Goal: Task Accomplishment & Management: Use online tool/utility

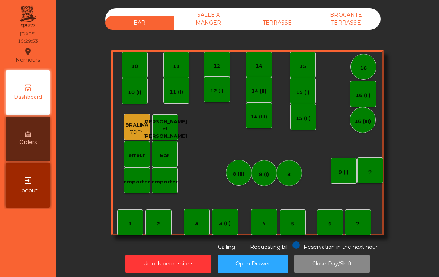
click at [284, 16] on div "TERRASSE" at bounding box center [277, 23] width 69 height 14
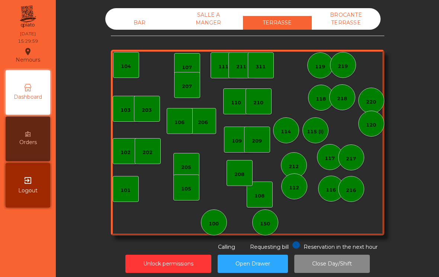
click at [274, 228] on div "150" at bounding box center [265, 223] width 26 height 26
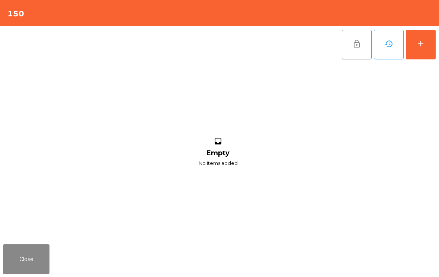
click at [428, 40] on button "add" at bounding box center [421, 45] width 30 height 30
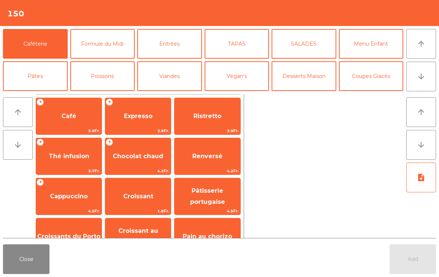
click at [79, 121] on span "Café" at bounding box center [68, 116] width 65 height 20
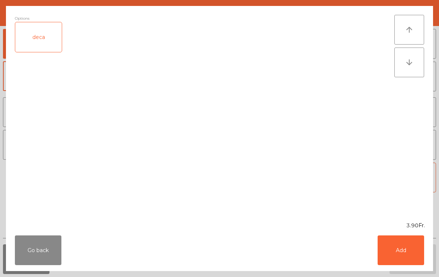
click at [410, 253] on button "Add" at bounding box center [400, 251] width 46 height 30
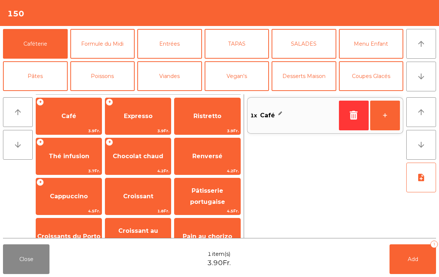
click at [422, 261] on button "Add 1" at bounding box center [412, 260] width 46 height 30
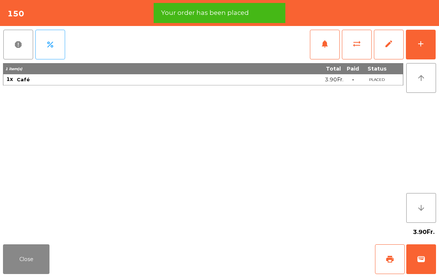
click at [383, 266] on button "print" at bounding box center [390, 260] width 30 height 30
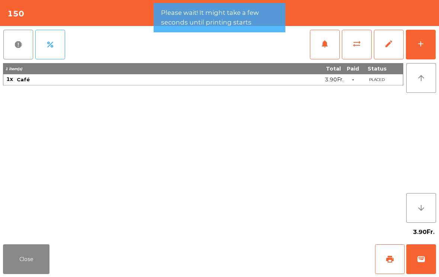
click at [425, 264] on button "wallet" at bounding box center [421, 260] width 30 height 30
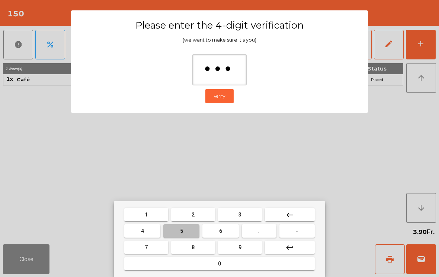
type input "****"
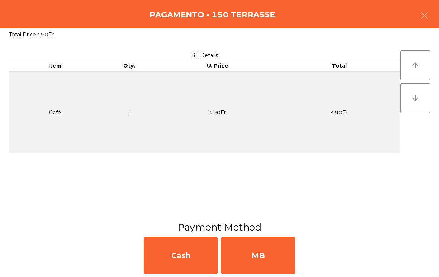
click at [266, 260] on div "MB" at bounding box center [258, 255] width 74 height 37
click at [258, 266] on div "No" at bounding box center [258, 255] width 74 height 37
click at [262, 269] on div "No" at bounding box center [258, 255] width 74 height 37
click at [267, 265] on div "No" at bounding box center [258, 255] width 74 height 37
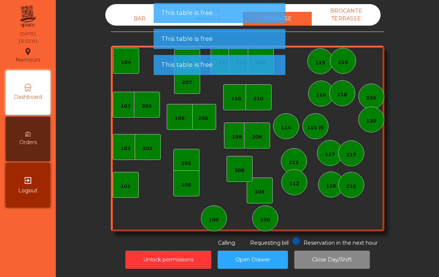
scroll to position [4, 0]
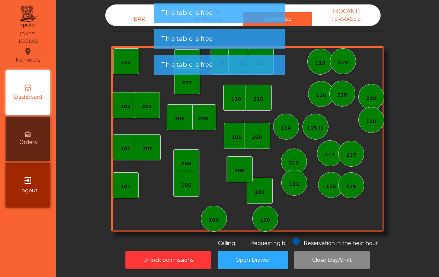
click at [133, 13] on div "BAR" at bounding box center [139, 19] width 69 height 14
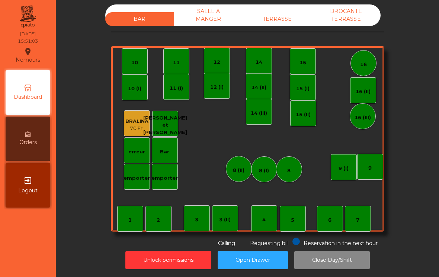
click at [357, 227] on div "BAR SALLE A MANGER TERRASSE BROCANTE TERRASSE 1 2 3 4 5 6 7 8 9 10 11 12 14 15 …" at bounding box center [247, 125] width 273 height 243
click at [357, 217] on div "7" at bounding box center [357, 220] width 3 height 7
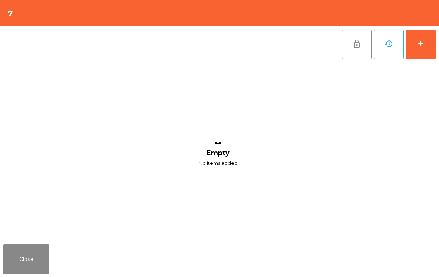
click at [422, 46] on div "add" at bounding box center [420, 43] width 9 height 9
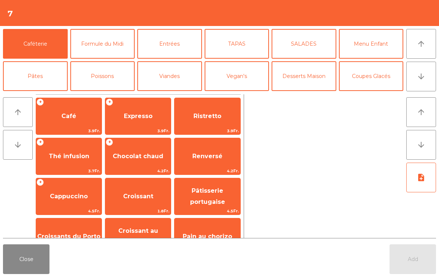
click at [299, 78] on button "Desserts Maison" at bounding box center [303, 76] width 65 height 30
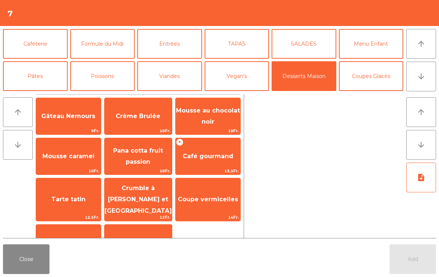
click at [389, 74] on button "Coupes Glacés" at bounding box center [371, 76] width 65 height 30
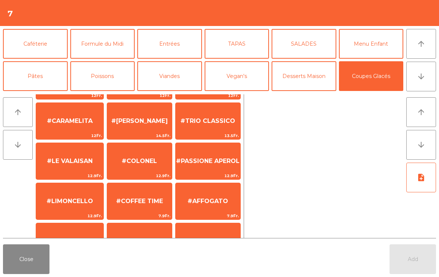
scroll to position [60, 0]
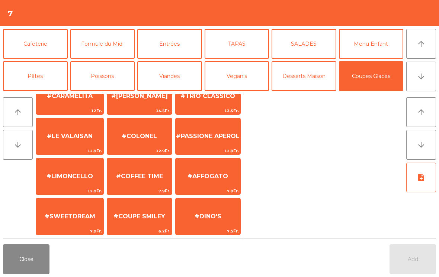
click at [220, 177] on span "#AFFOGATO" at bounding box center [207, 176] width 41 height 7
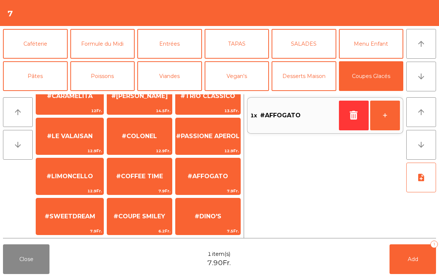
click at [388, 120] on button "+" at bounding box center [385, 116] width 30 height 30
click at [418, 262] on span "Add" at bounding box center [413, 259] width 10 height 7
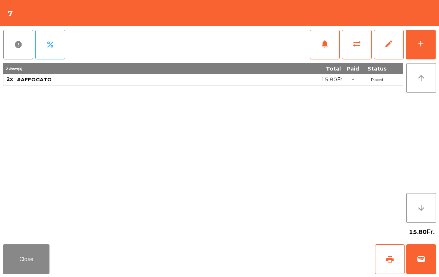
click at [31, 264] on button "Close" at bounding box center [26, 260] width 46 height 30
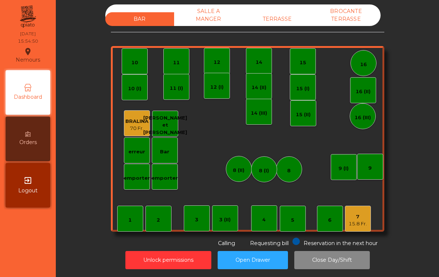
click at [230, 216] on div "3 (II)" at bounding box center [225, 219] width 12 height 7
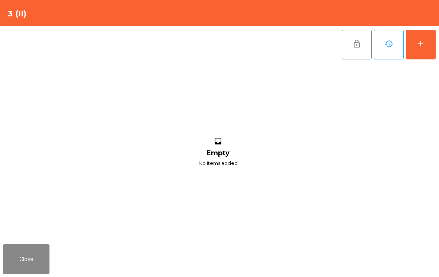
click at [424, 46] on div "add" at bounding box center [420, 43] width 9 height 9
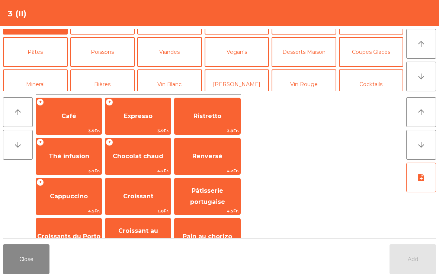
scroll to position [0, 0]
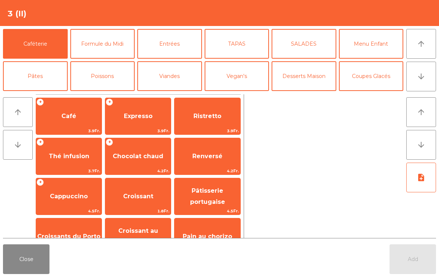
click at [72, 160] on span "Thé infusion" at bounding box center [69, 156] width 41 height 7
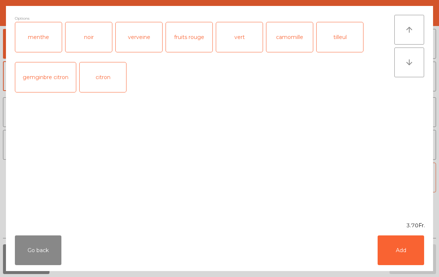
click at [45, 40] on div "menthe" at bounding box center [38, 37] width 46 height 30
click at [379, 250] on button "Add" at bounding box center [400, 251] width 46 height 30
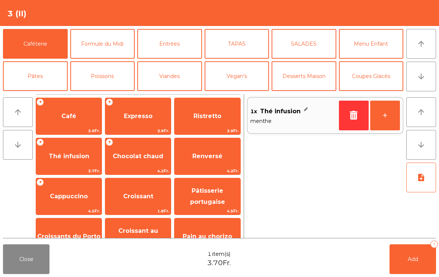
click at [79, 124] on span "Café" at bounding box center [68, 116] width 65 height 20
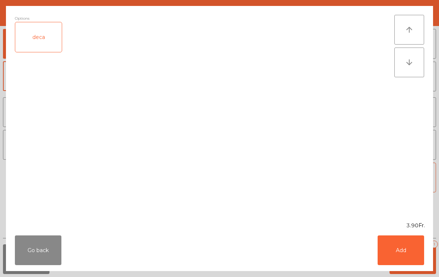
click at [57, 51] on div "deca" at bounding box center [38, 37] width 46 height 30
click at [408, 265] on button "Add" at bounding box center [400, 251] width 46 height 30
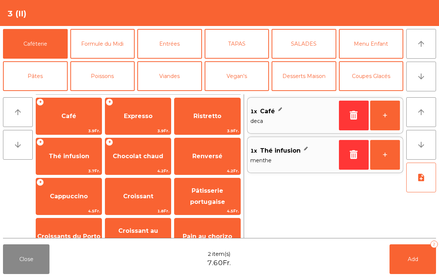
scroll to position [58, 0]
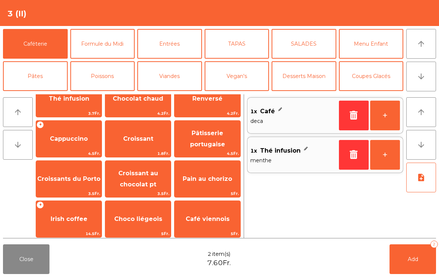
click at [85, 184] on span "Croissants du Porto" at bounding box center [68, 179] width 65 height 20
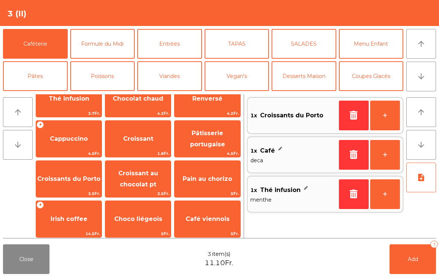
click at [209, 151] on span "4.5Fr." at bounding box center [206, 153] width 65 height 7
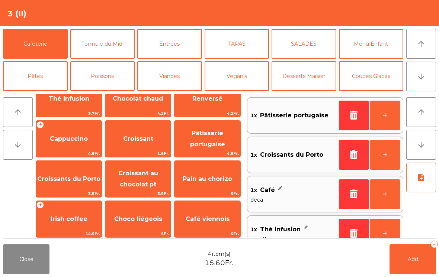
click at [417, 258] on span "Add" at bounding box center [413, 259] width 10 height 7
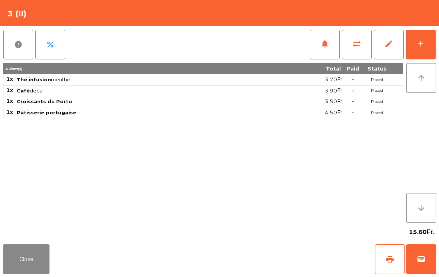
click at [32, 274] on button "Close" at bounding box center [26, 260] width 46 height 30
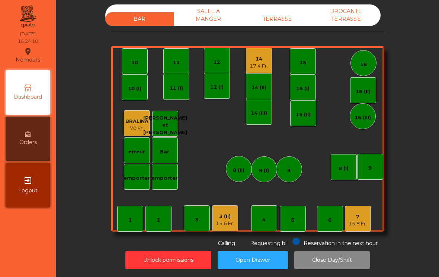
click at [260, 62] on div "17.4 Fr." at bounding box center [259, 65] width 18 height 7
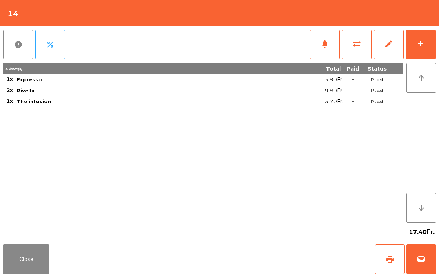
click at [42, 265] on button "Close" at bounding box center [26, 260] width 46 height 30
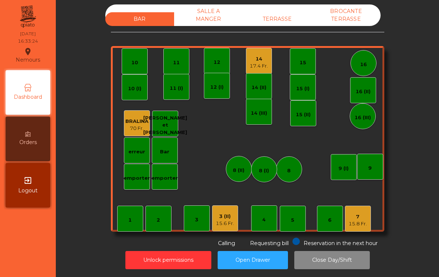
click at [308, 14] on div "TERRASSE" at bounding box center [277, 19] width 69 height 14
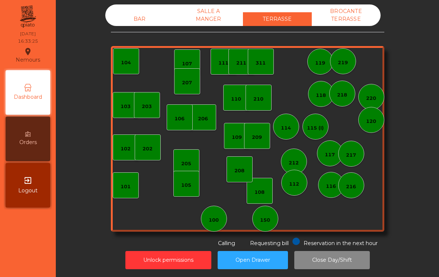
click at [143, 142] on div "202" at bounding box center [147, 147] width 10 height 10
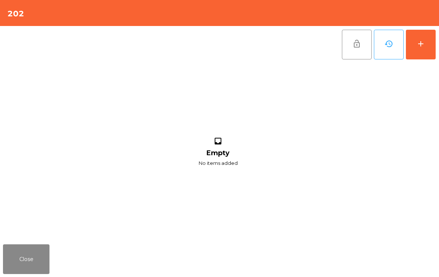
click at [422, 59] on button "add" at bounding box center [421, 45] width 30 height 30
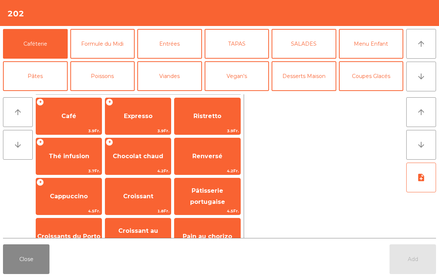
click at [418, 78] on icon "arrow_downward" at bounding box center [421, 76] width 9 height 9
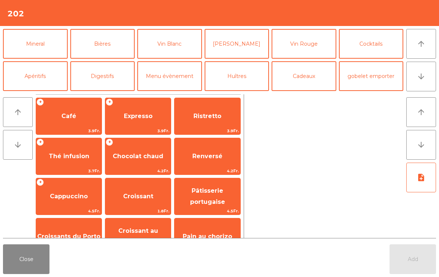
click at [110, 45] on button "Bières" at bounding box center [102, 44] width 65 height 30
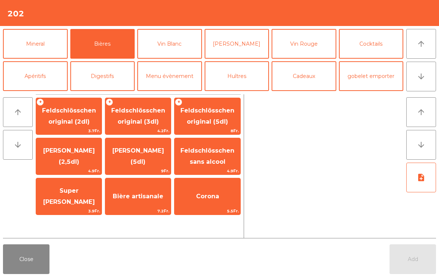
click at [148, 126] on span "Feldschlösschen original (3dl)" at bounding box center [137, 117] width 65 height 32
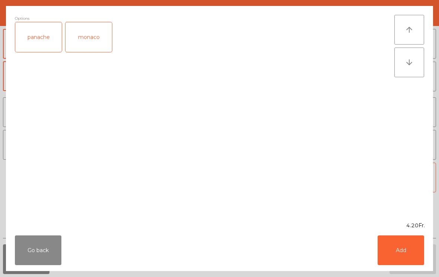
click at [407, 250] on button "Add" at bounding box center [400, 251] width 46 height 30
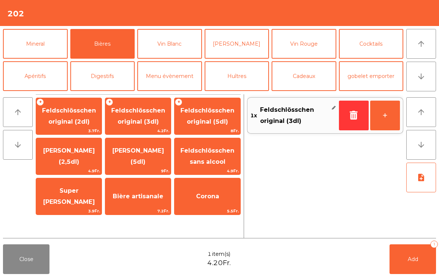
click at [384, 120] on button "+" at bounding box center [385, 116] width 30 height 30
click at [417, 264] on button "Add 2" at bounding box center [412, 260] width 46 height 30
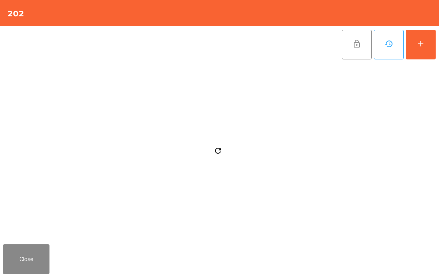
click at [21, 261] on button "Close" at bounding box center [26, 260] width 46 height 30
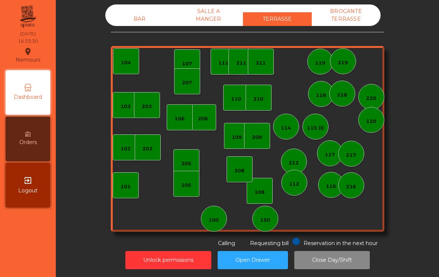
click at [147, 12] on div "BAR" at bounding box center [139, 19] width 69 height 14
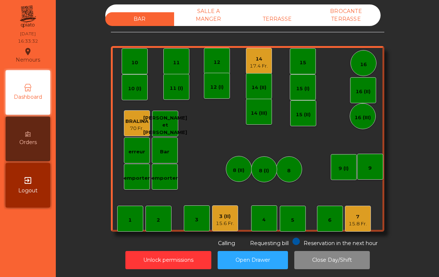
click at [358, 221] on div "15.8 Fr." at bounding box center [357, 224] width 18 height 7
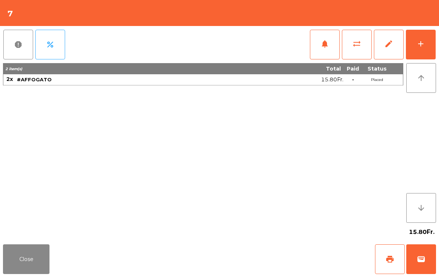
click at [390, 271] on button "print" at bounding box center [390, 260] width 30 height 30
